Goal: Information Seeking & Learning: Find specific fact

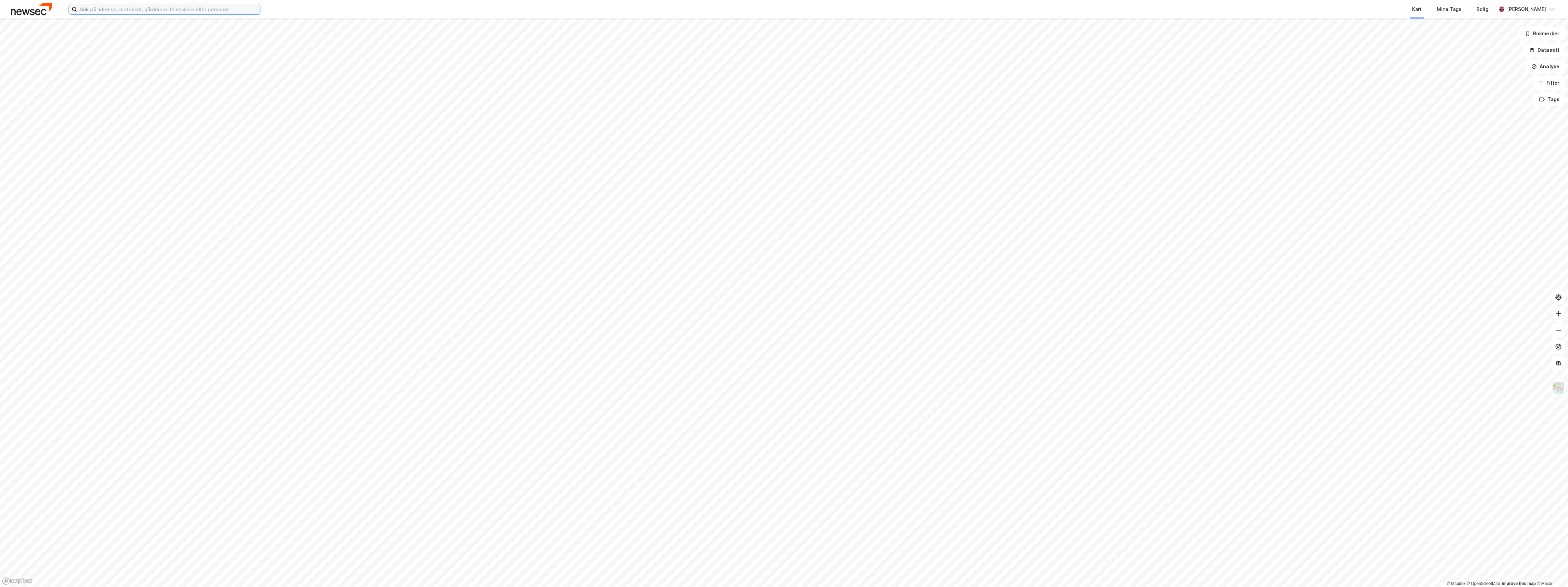
click at [143, 6] on input at bounding box center [169, 9] width 183 height 10
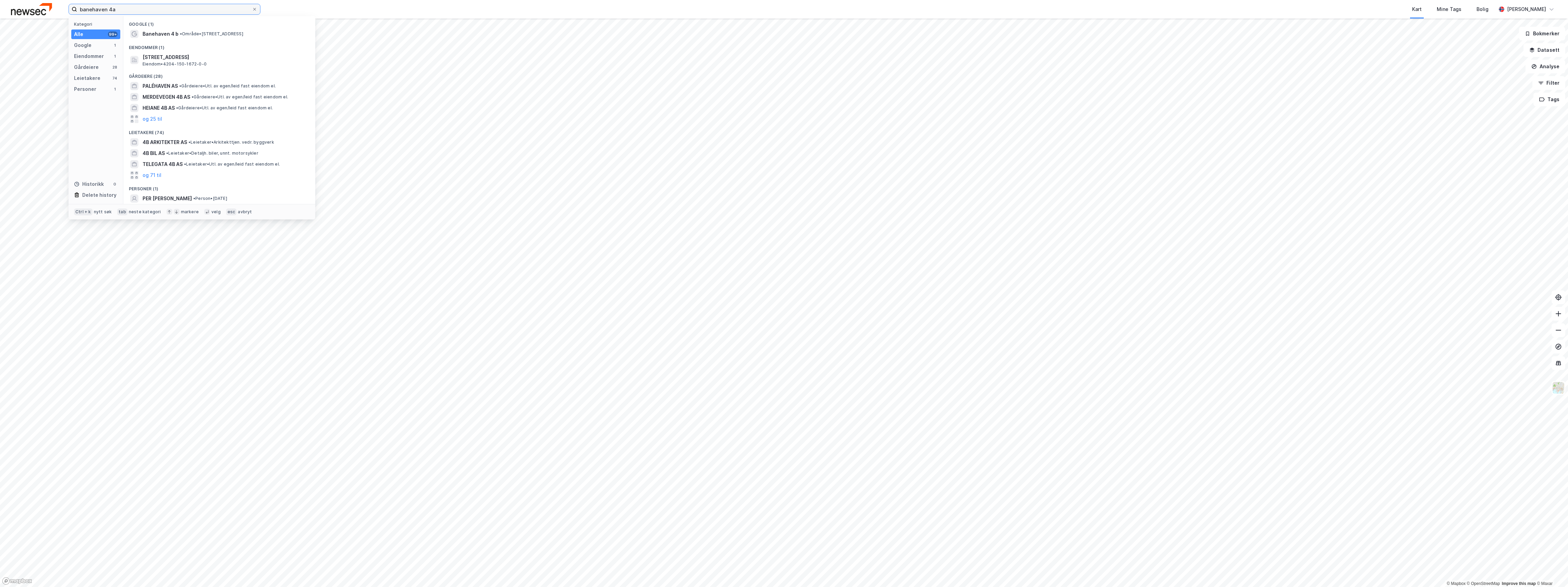
type input "banehaven 4a"
click at [156, 30] on span "Banehaven 4a" at bounding box center [159, 34] width 35 height 9
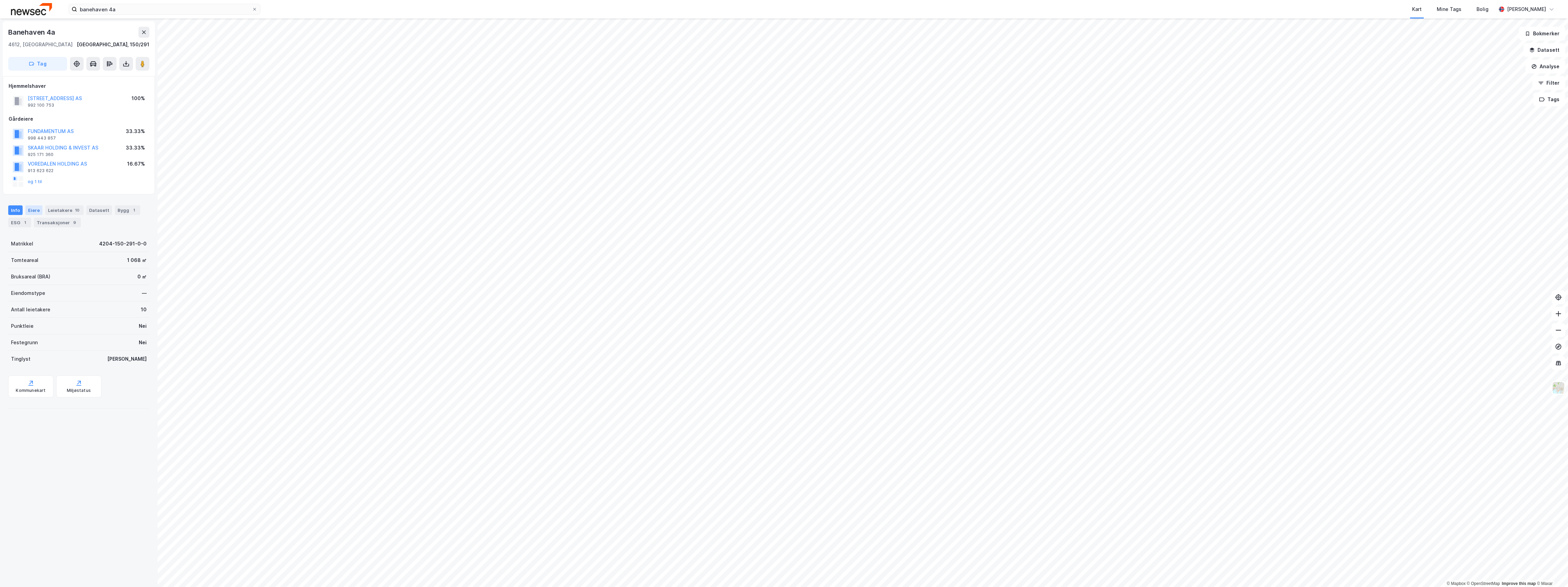
click at [33, 209] on div "Eiere" at bounding box center [34, 210] width 17 height 10
click at [72, 280] on link "[STREET_ADDRESS] AS" at bounding box center [81, 281] width 54 height 6
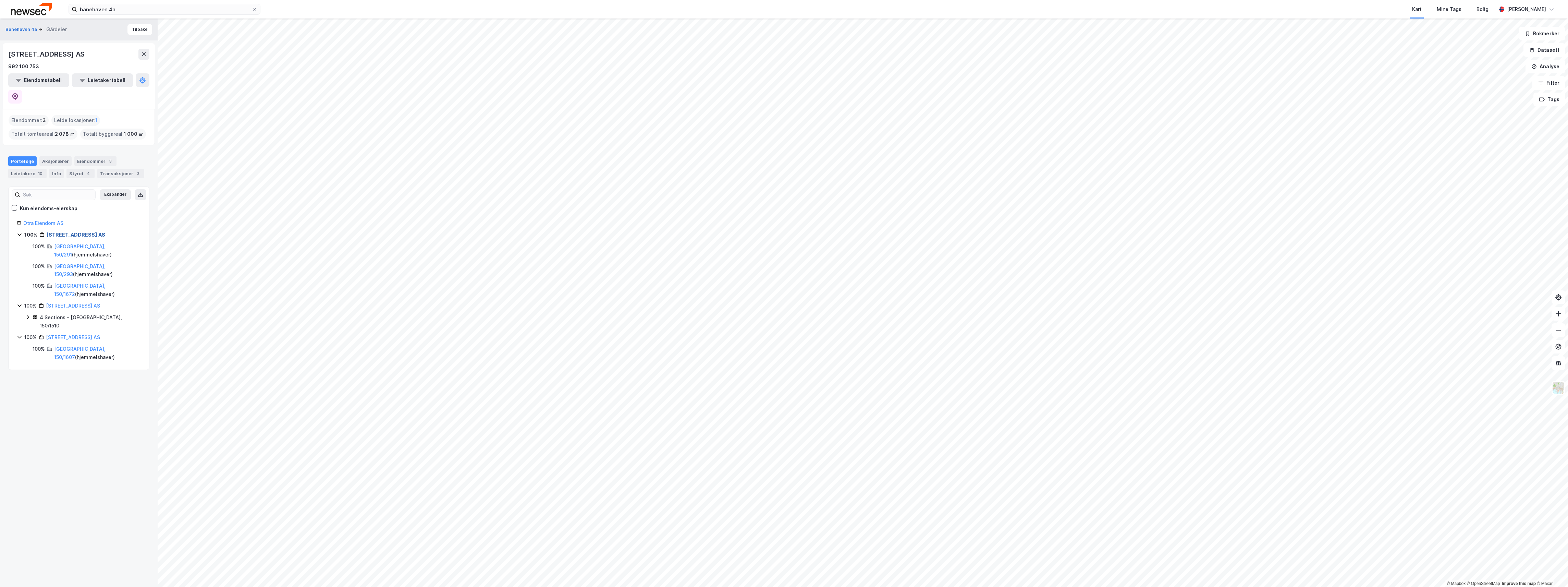
click at [61, 232] on link "[STREET_ADDRESS] AS" at bounding box center [76, 235] width 58 height 6
